Goal: Information Seeking & Learning: Learn about a topic

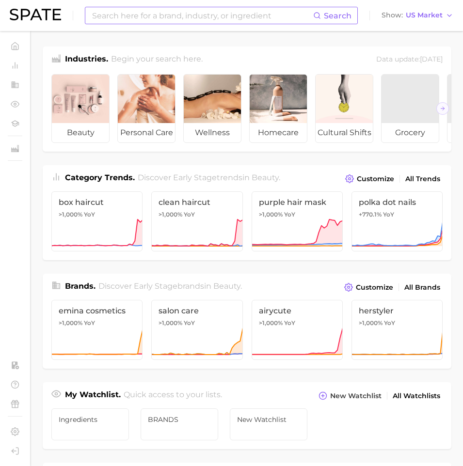
click at [164, 13] on input at bounding box center [202, 15] width 222 height 16
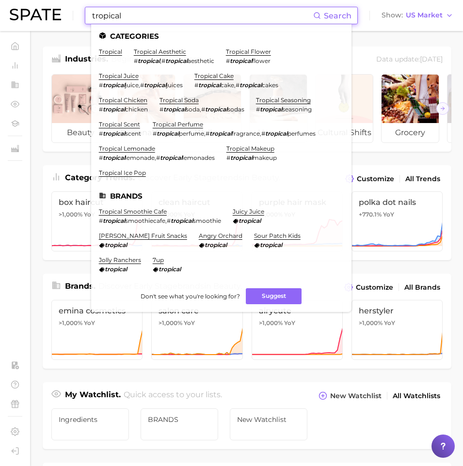
click at [113, 12] on input "tropical" at bounding box center [202, 15] width 222 height 16
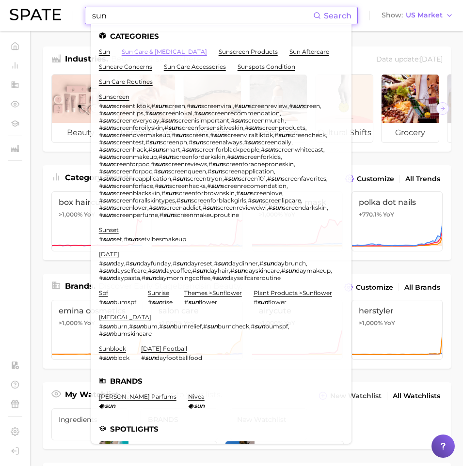
type input "sun"
click at [136, 52] on link "sun care & [MEDICAL_DATA]" at bounding box center [164, 51] width 85 height 7
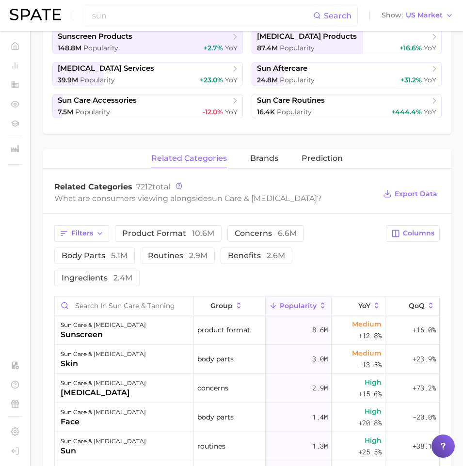
scroll to position [377, 0]
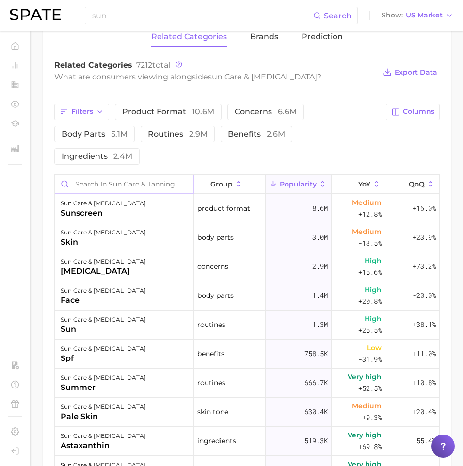
click at [121, 175] on input "Search in sun care & tanning" at bounding box center [124, 184] width 139 height 18
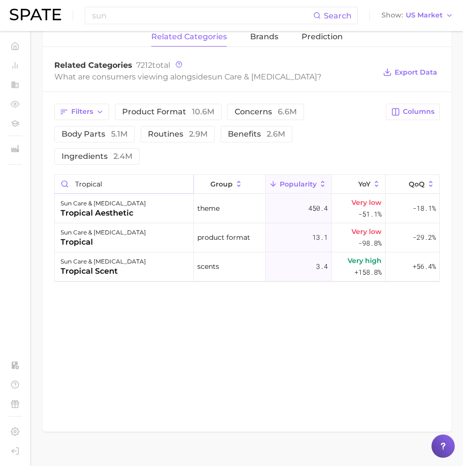
click at [127, 175] on input "tropical" at bounding box center [124, 184] width 139 height 18
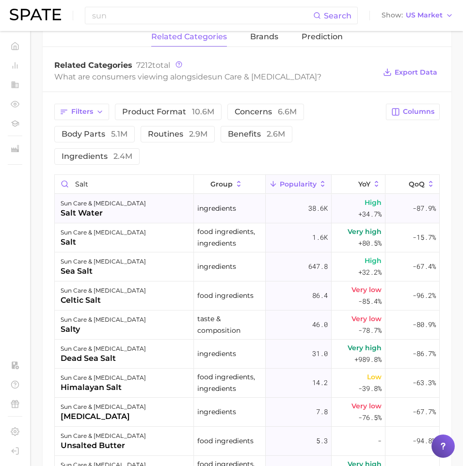
click at [90, 198] on div "sun care & [MEDICAL_DATA]" at bounding box center [103, 204] width 85 height 12
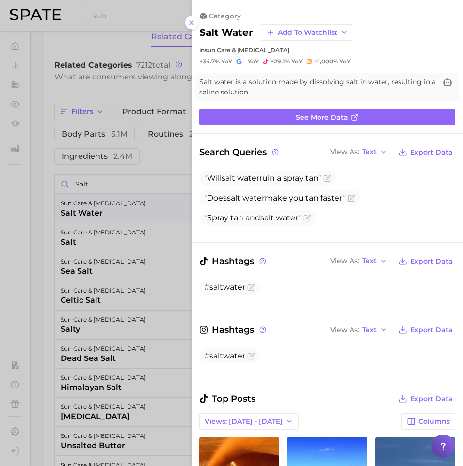
scroll to position [0, 0]
click at [143, 262] on div at bounding box center [231, 233] width 463 height 466
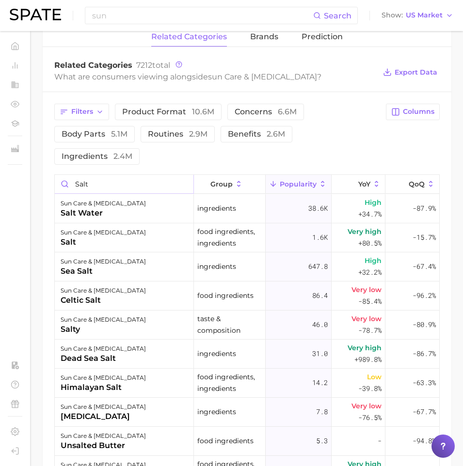
click at [83, 175] on input "salt" at bounding box center [124, 184] width 139 height 18
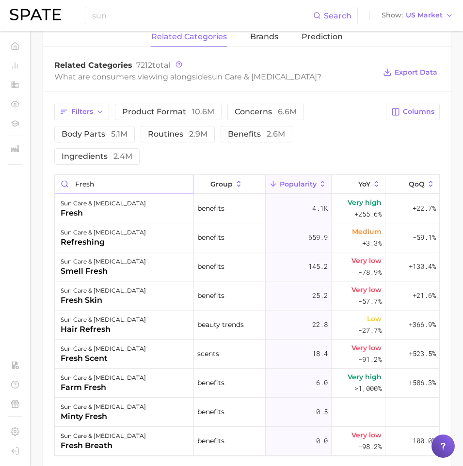
click at [96, 175] on input "fresh" at bounding box center [124, 184] width 139 height 18
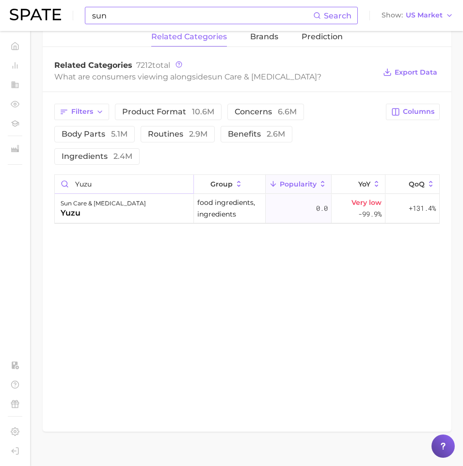
type input "yuzu"
click at [127, 14] on input "sun" at bounding box center [202, 15] width 222 height 16
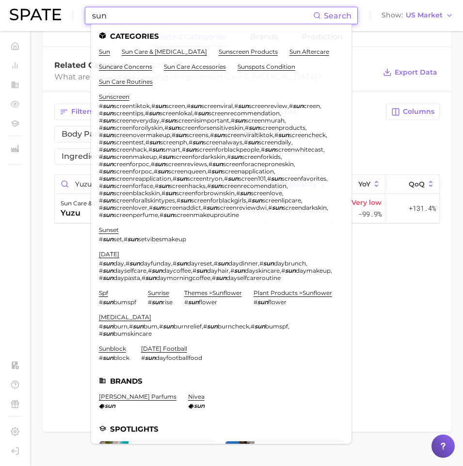
click at [127, 14] on input "sun" at bounding box center [202, 15] width 222 height 16
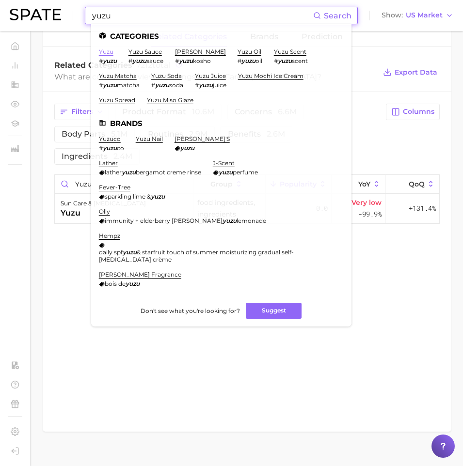
type input "yuzu"
click at [107, 48] on link "yuzu" at bounding box center [106, 51] width 15 height 7
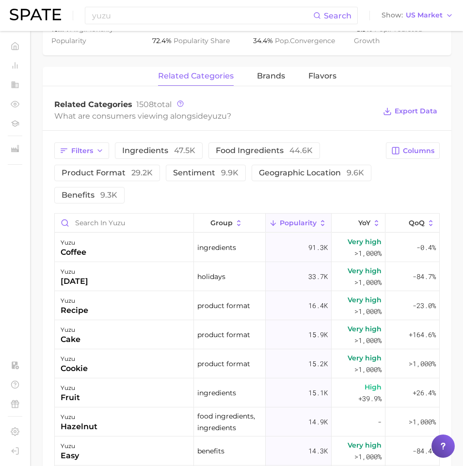
scroll to position [473, 0]
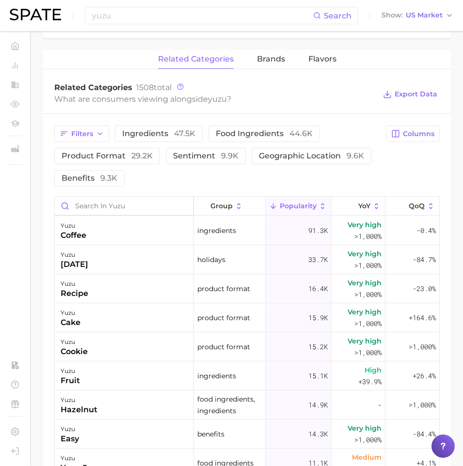
click at [102, 197] on input "Search in yuzu" at bounding box center [124, 206] width 139 height 18
click at [111, 20] on input "yuzu" at bounding box center [202, 15] width 222 height 16
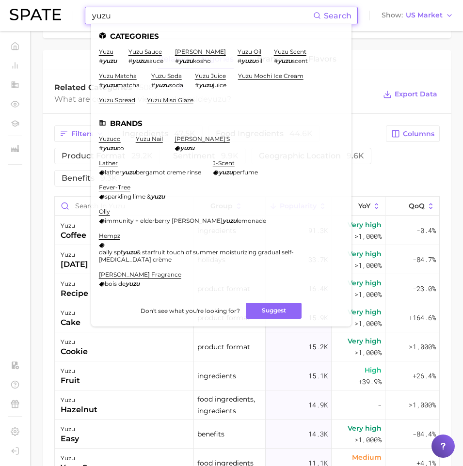
click at [111, 20] on input "yuzu" at bounding box center [202, 15] width 222 height 16
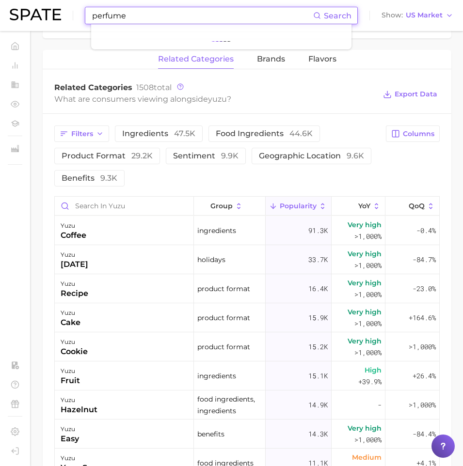
type input "perfume"
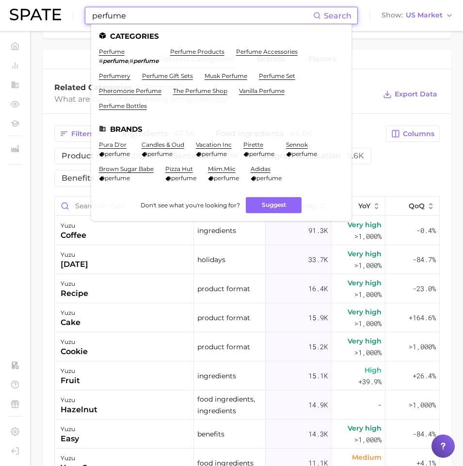
click at [113, 47] on ul "Categories perfume # perfume ⁠ , # perfume perfume products perfume accessories…" at bounding box center [221, 122] width 260 height 197
click at [113, 51] on link "perfume" at bounding box center [112, 51] width 26 height 7
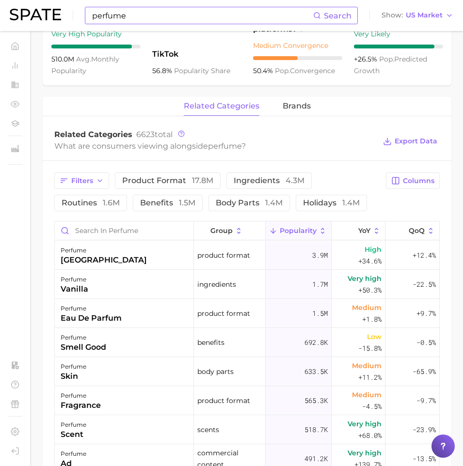
scroll to position [471, 0]
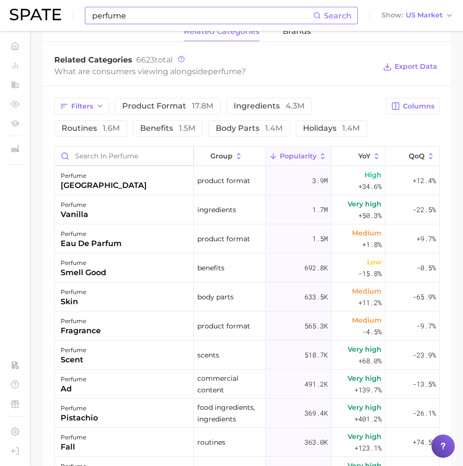
click at [106, 153] on input "Search in perfume" at bounding box center [124, 156] width 139 height 18
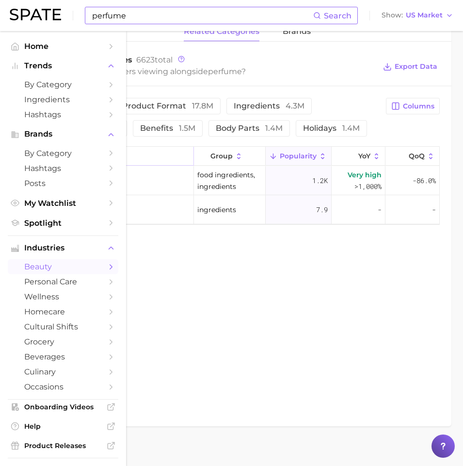
type input "yuzu"
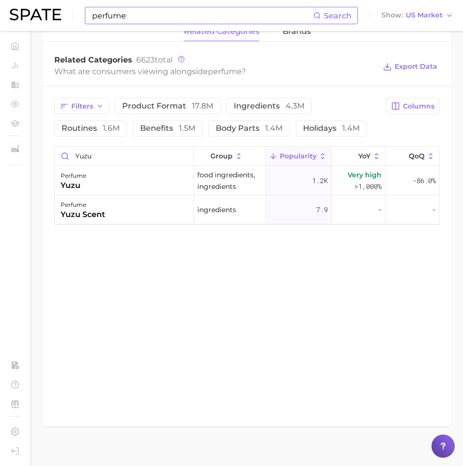
click at [140, 24] on div "perfume Search Show US Market" at bounding box center [232, 15] width 444 height 31
click at [129, 11] on input "perfume" at bounding box center [202, 15] width 222 height 16
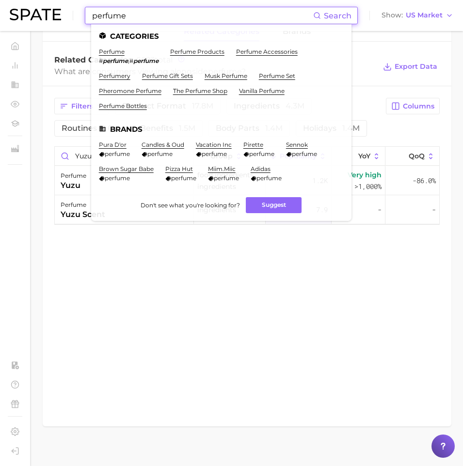
click at [122, 14] on input "perfume" at bounding box center [202, 15] width 222 height 16
click at [122, 11] on input "perfume" at bounding box center [202, 15] width 222 height 16
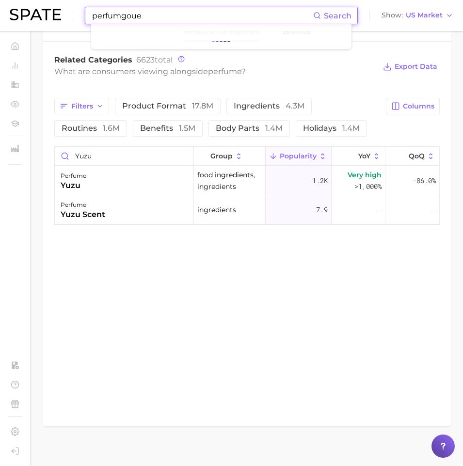
click at [122, 11] on input "perfumgoue" at bounding box center [202, 15] width 222 height 16
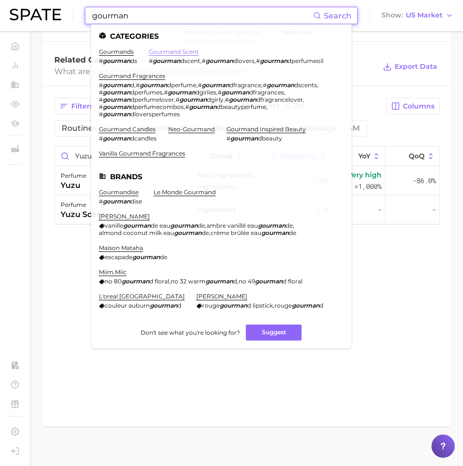
click at [167, 53] on link "gourmand scent" at bounding box center [174, 51] width 50 height 7
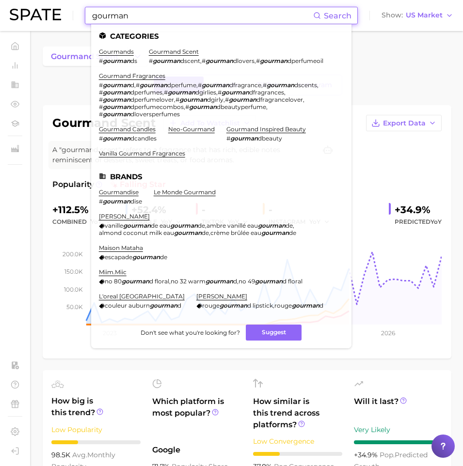
click at [173, 15] on input "gourman" at bounding box center [202, 15] width 222 height 16
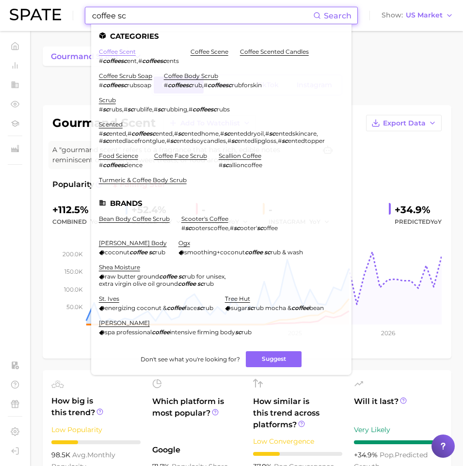
click at [115, 53] on link "coffee scent" at bounding box center [117, 51] width 37 height 7
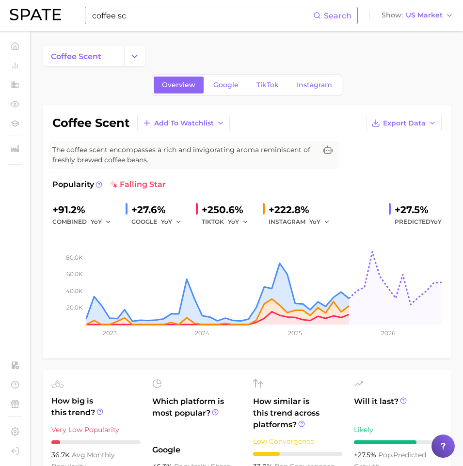
click at [129, 16] on input "coffee sc" at bounding box center [202, 15] width 222 height 16
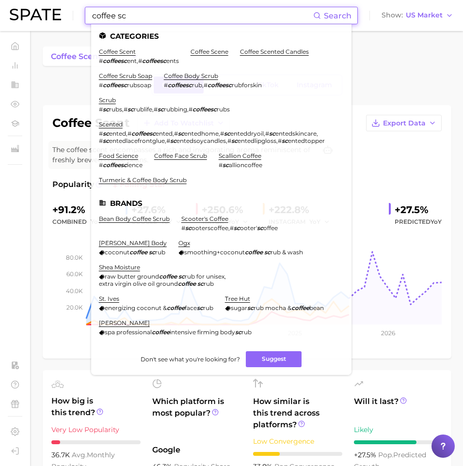
click at [129, 16] on input "coffee sc" at bounding box center [202, 15] width 222 height 16
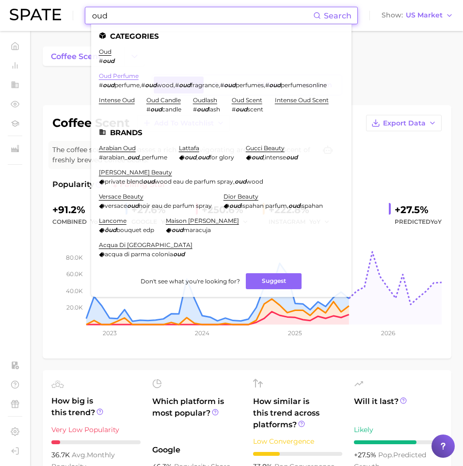
type input "oud"
click at [122, 75] on link "oud perfume" at bounding box center [119, 75] width 40 height 7
